Goal: Navigation & Orientation: Understand site structure

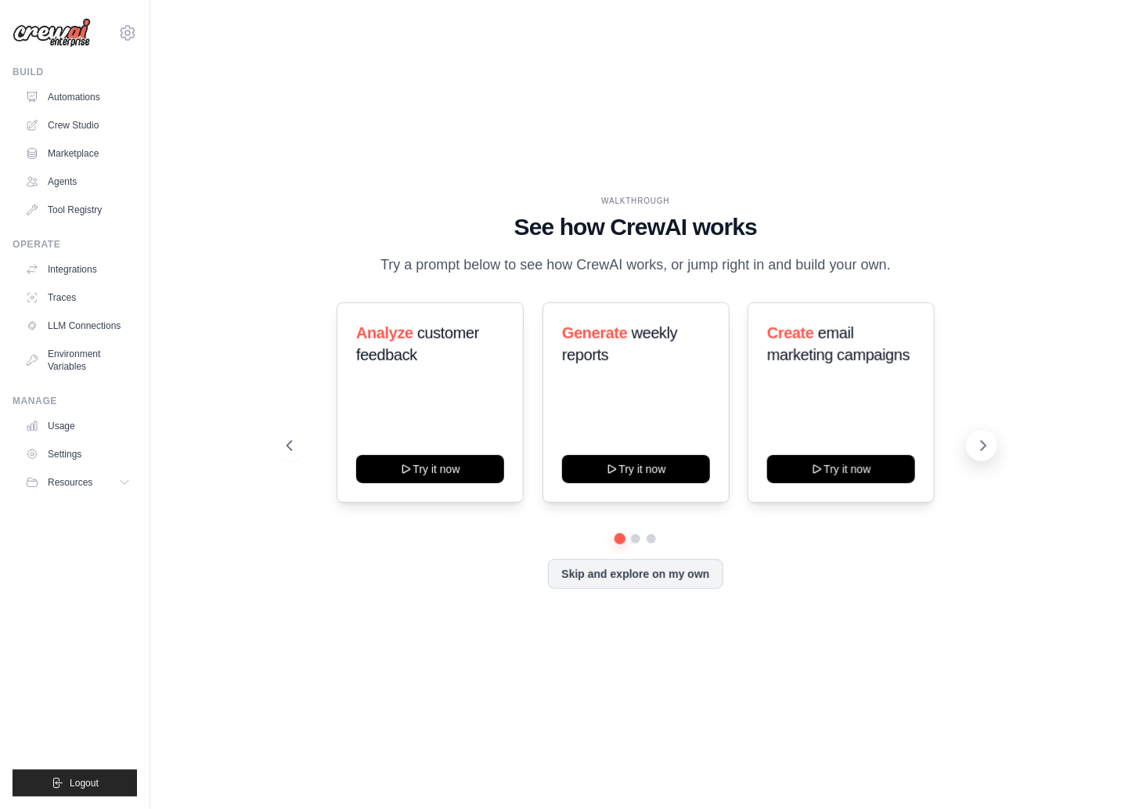
click at [981, 442] on icon at bounding box center [983, 446] width 16 height 16
click at [986, 441] on icon at bounding box center [983, 446] width 16 height 16
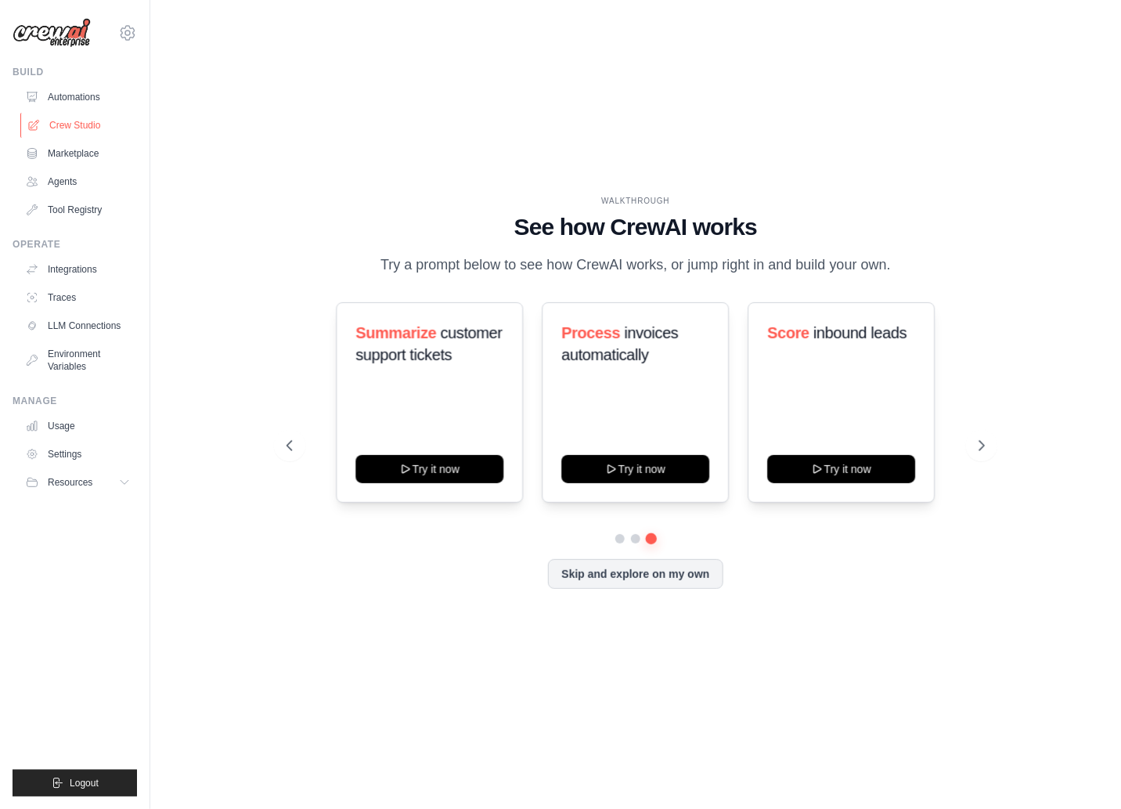
click at [70, 117] on link "Crew Studio" at bounding box center [79, 125] width 118 height 25
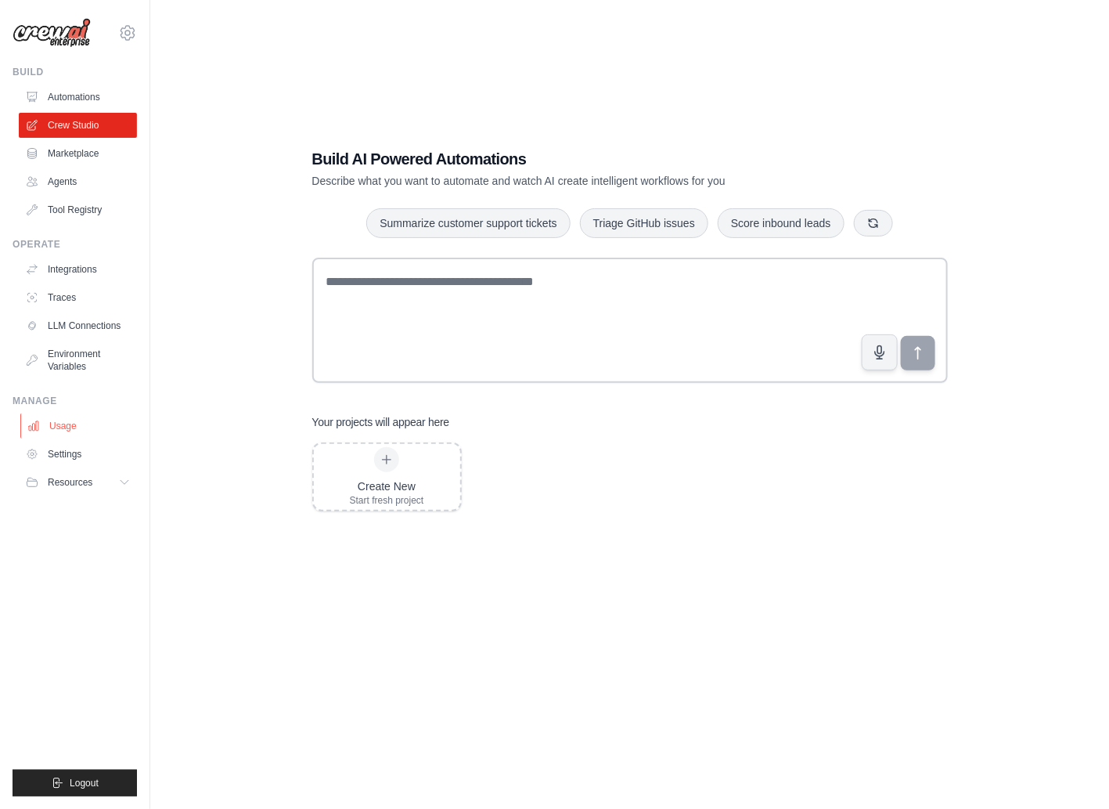
click at [71, 426] on link "Usage" at bounding box center [79, 425] width 118 height 25
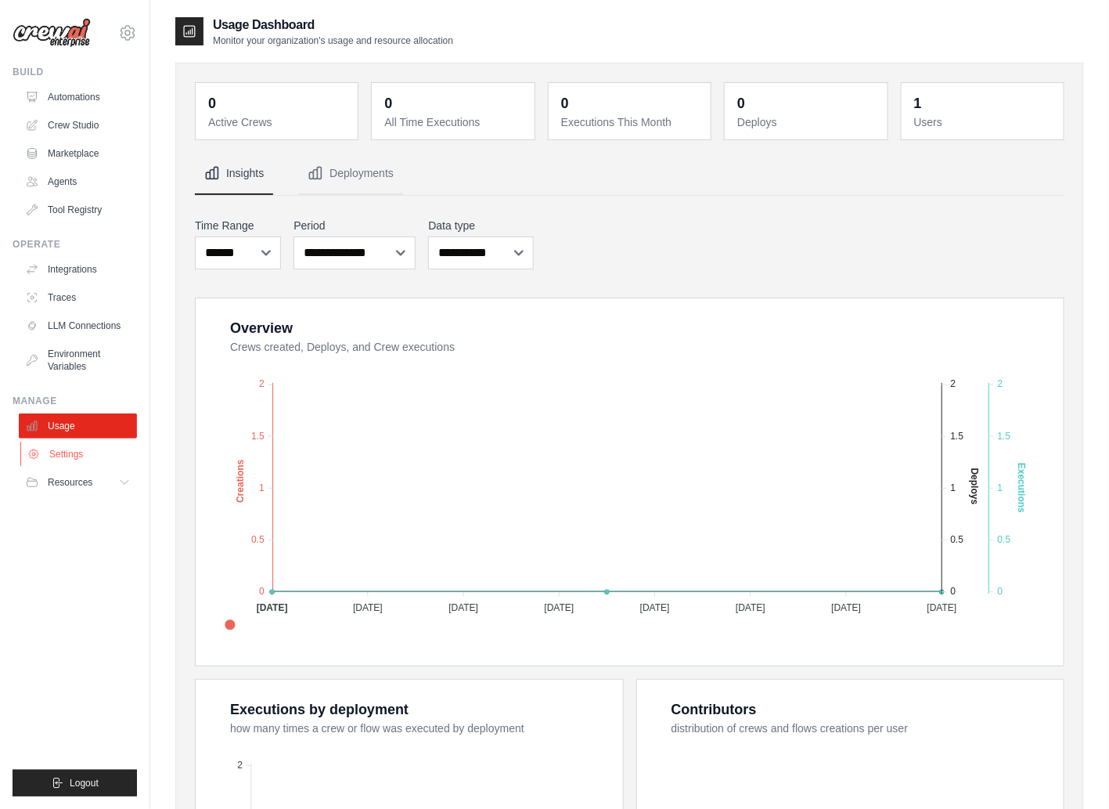
click at [90, 455] on link "Settings" at bounding box center [79, 453] width 118 height 25
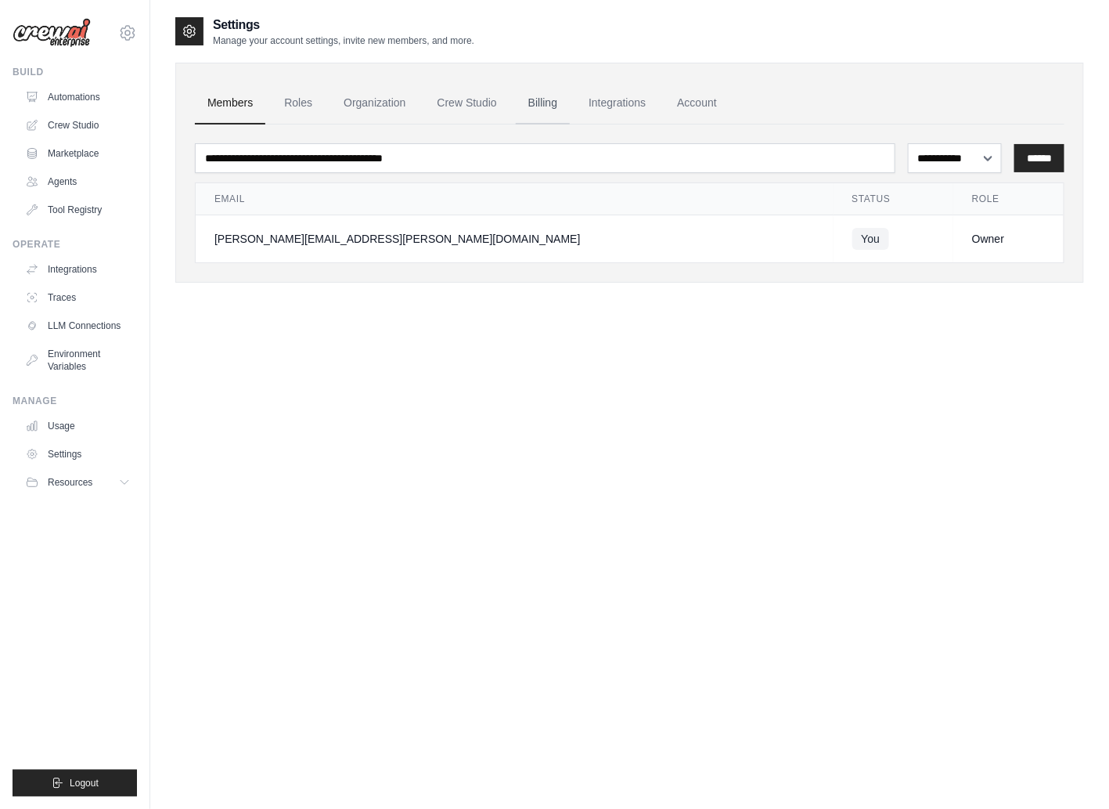
click at [553, 106] on link "Billing" at bounding box center [543, 103] width 54 height 42
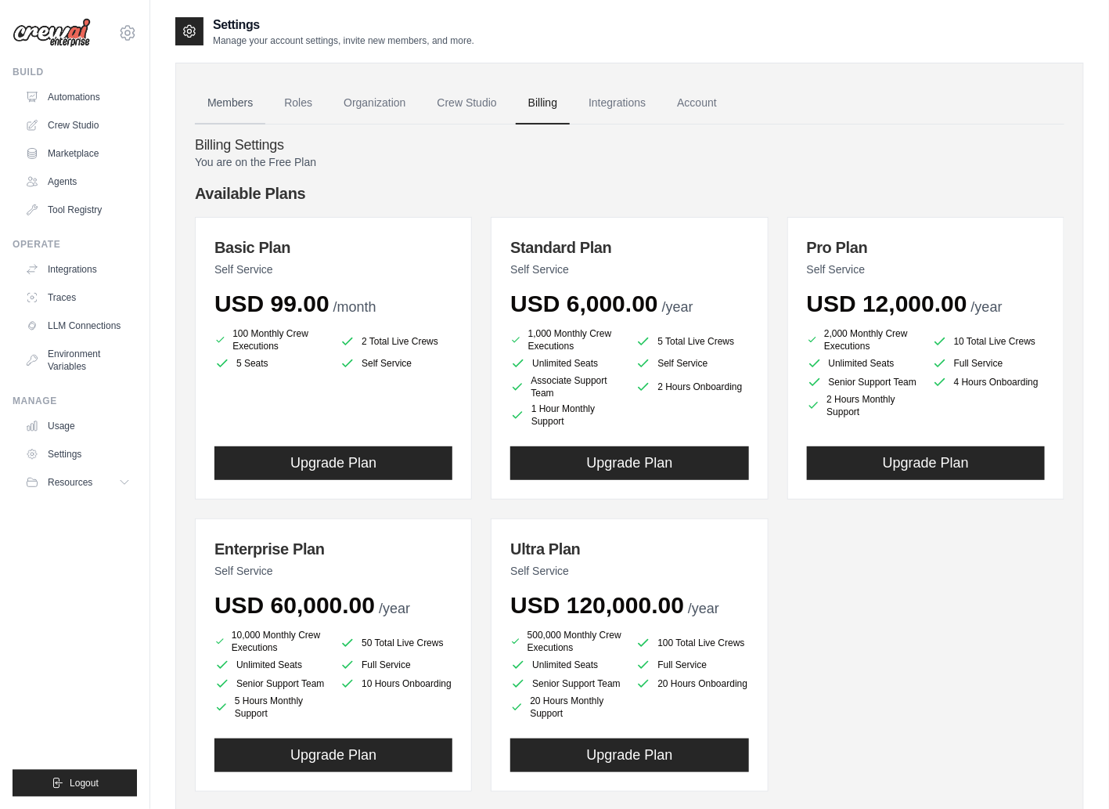
click at [227, 99] on link "Members" at bounding box center [230, 103] width 70 height 42
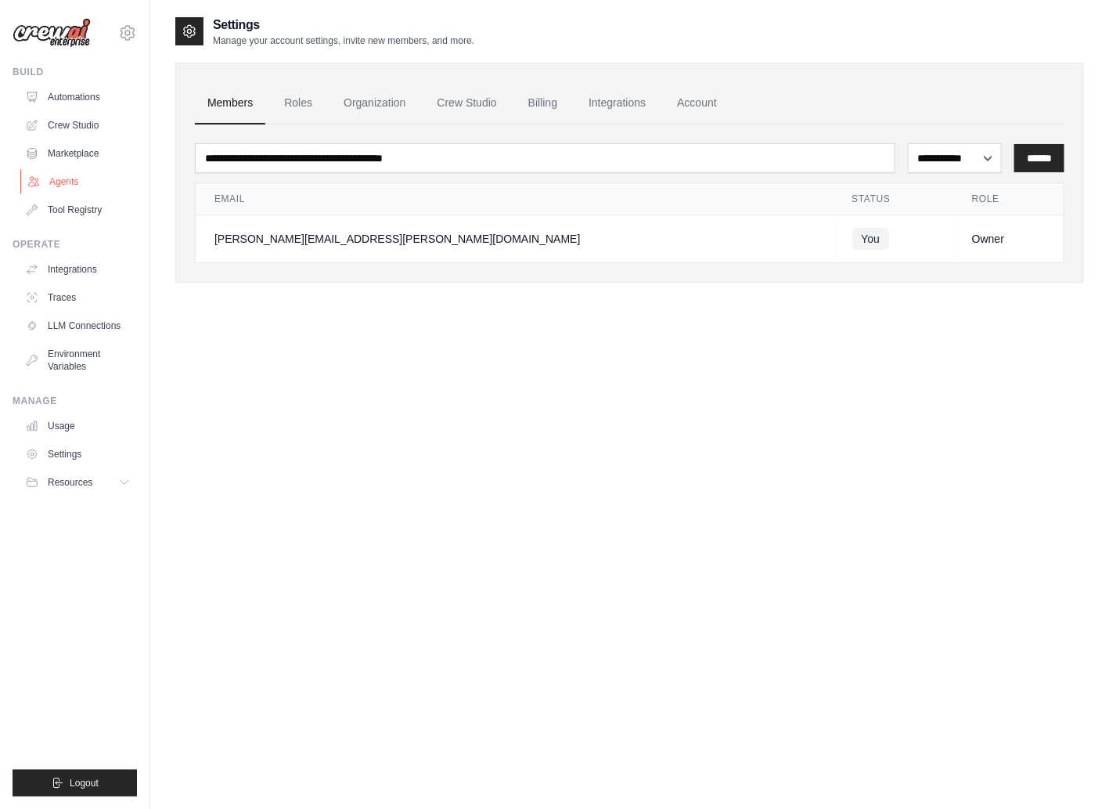
click at [67, 187] on link "Agents" at bounding box center [79, 181] width 118 height 25
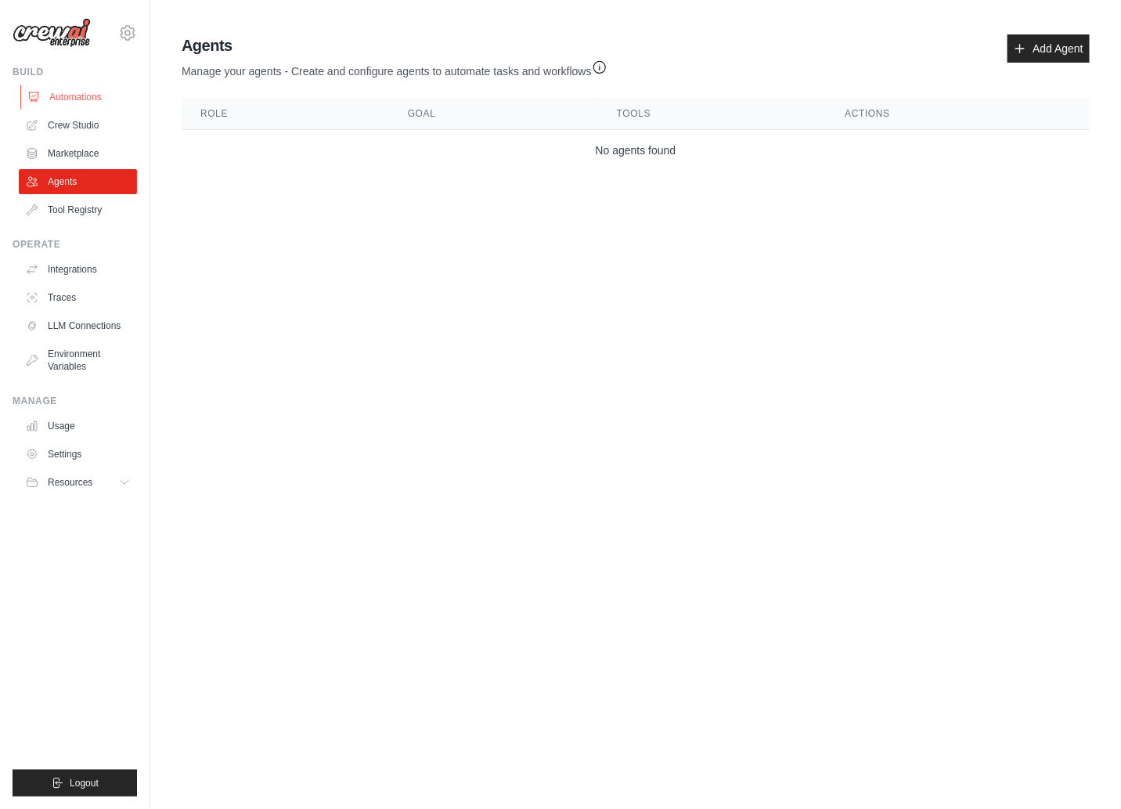
click at [67, 92] on link "Automations" at bounding box center [79, 97] width 118 height 25
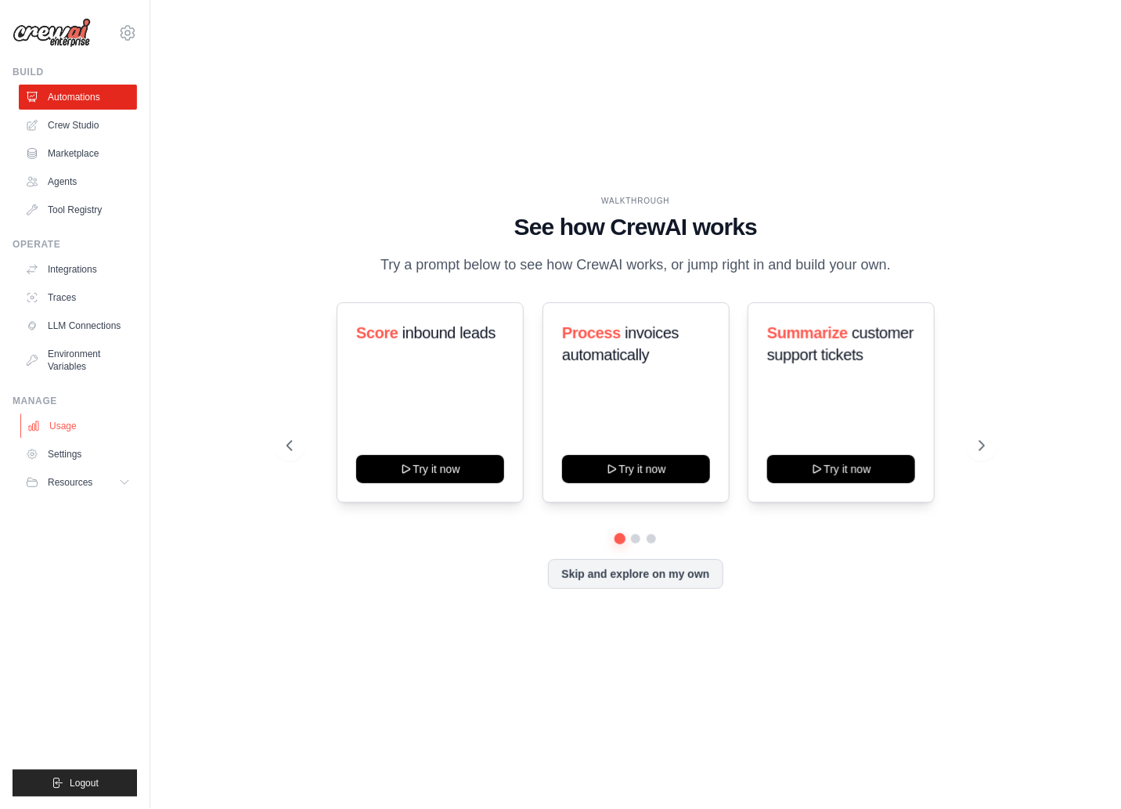
click at [65, 417] on link "Usage" at bounding box center [79, 425] width 118 height 25
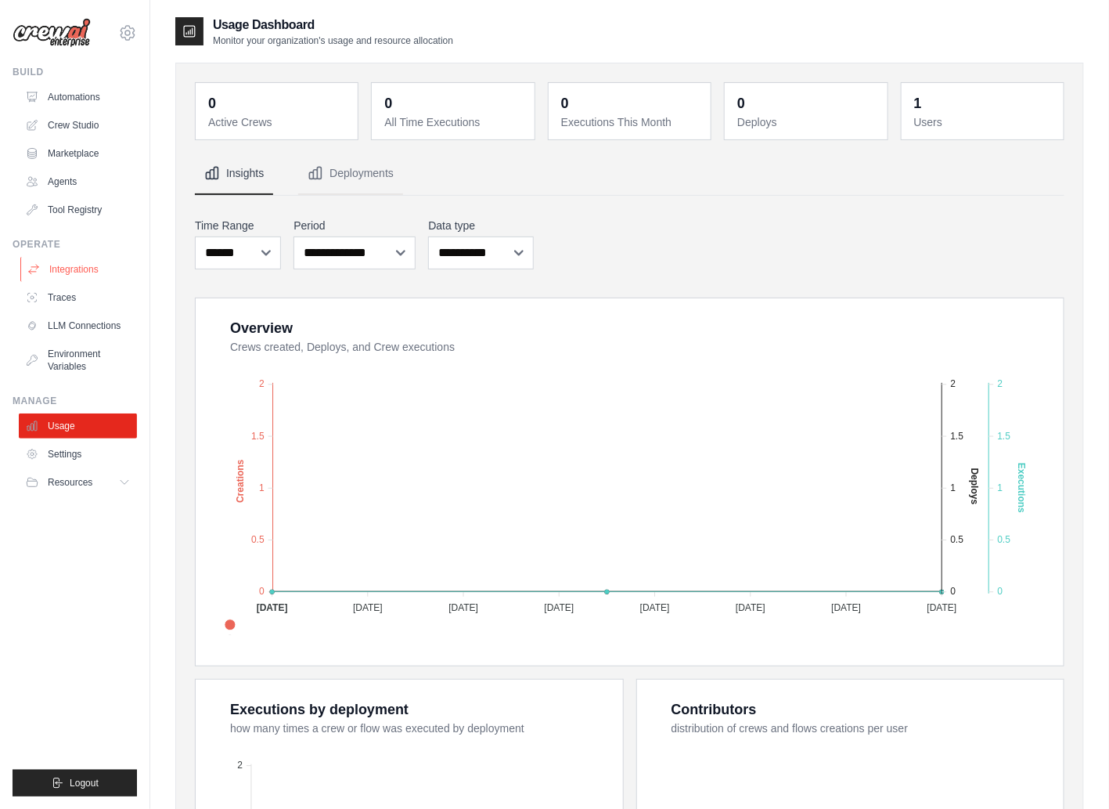
click at [63, 273] on link "Integrations" at bounding box center [79, 269] width 118 height 25
